Goal: Find specific page/section: Find specific page/section

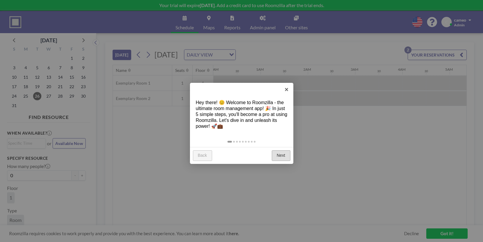
scroll to position [0, 638]
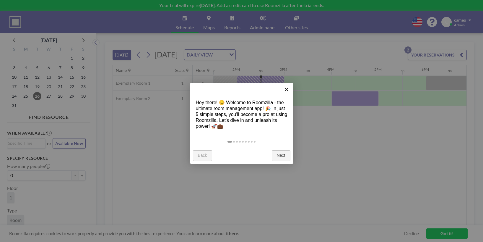
click at [287, 91] on link "×" at bounding box center [286, 89] width 13 height 13
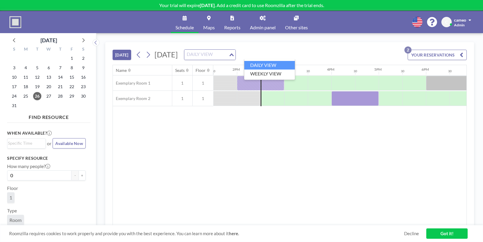
click at [234, 55] on icon "Search for option" at bounding box center [232, 54] width 4 height 3
click at [273, 74] on li "WEEKLY VIEW" at bounding box center [269, 73] width 51 height 9
click at [273, 74] on div "Name Seats Floor 12AM 30 1AM 30 2AM 30 3AM 30 4AM 30 5AM 30 6AM 30 7AM 30 8AM 3…" at bounding box center [290, 145] width 354 height 161
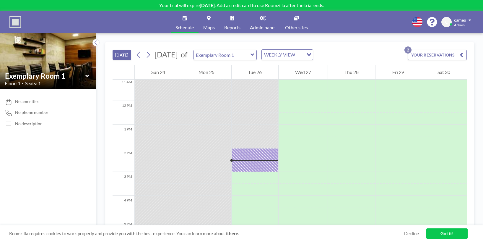
scroll to position [270, 0]
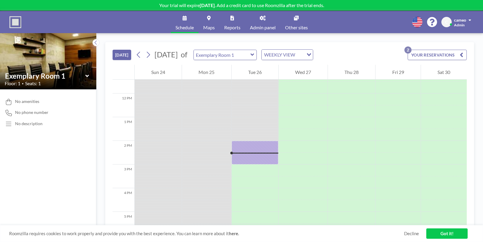
click at [56, 61] on img at bounding box center [48, 61] width 96 height 64
click at [87, 77] on icon at bounding box center [87, 76] width 4 height 6
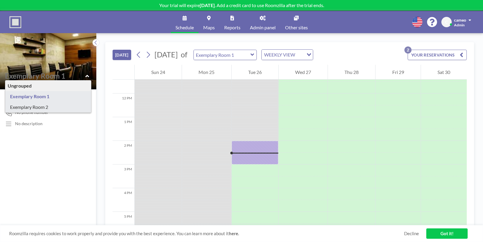
type input "Exemplary Room 2"
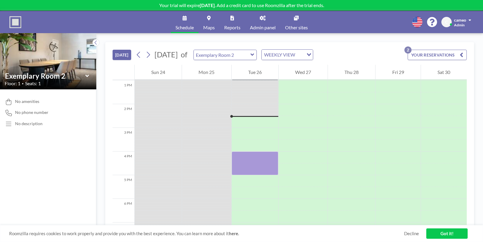
scroll to position [331, 0]
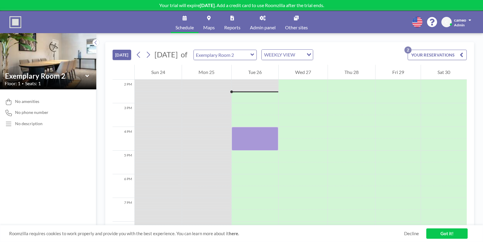
click at [210, 23] on link "Maps" at bounding box center [209, 22] width 21 height 22
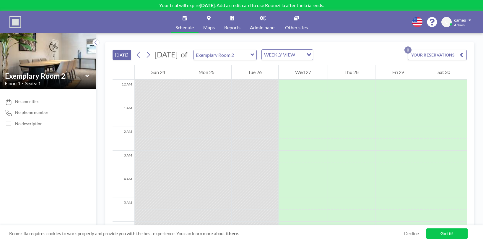
scroll to position [331, 0]
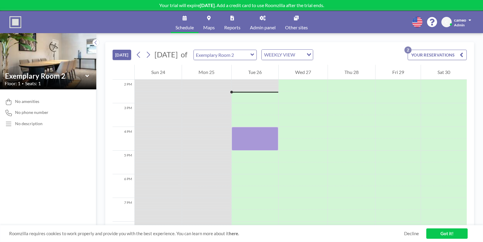
click at [213, 29] on span "Maps" at bounding box center [209, 27] width 12 height 5
